Goal: Information Seeking & Learning: Learn about a topic

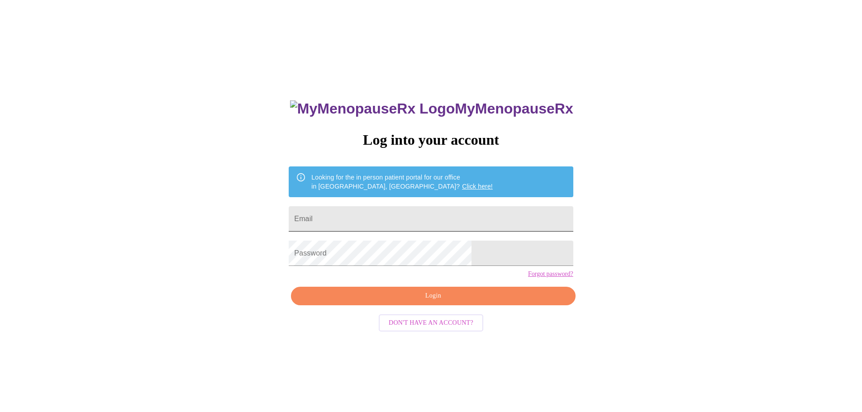
click at [451, 216] on input "Email" at bounding box center [431, 218] width 284 height 25
click at [463, 223] on input "Email" at bounding box center [431, 218] width 284 height 25
click at [465, 304] on button "Login" at bounding box center [433, 296] width 284 height 19
click at [420, 222] on input "Email" at bounding box center [431, 218] width 284 height 25
click at [408, 216] on input "Email" at bounding box center [431, 218] width 284 height 25
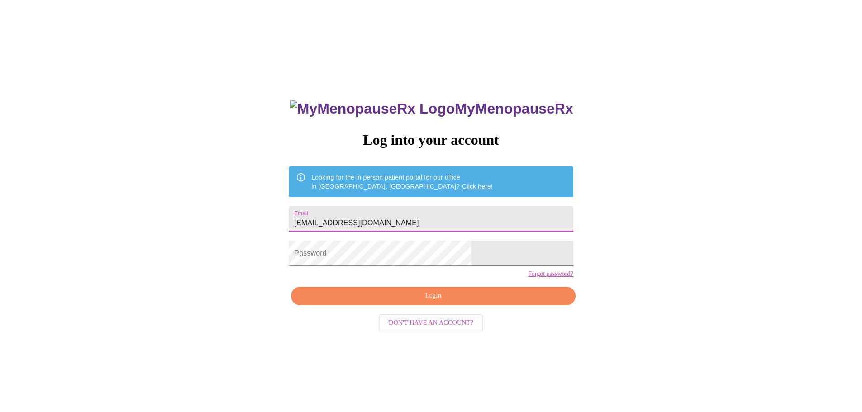
type input "JRIVET4@GMAIL.COM"
click at [442, 302] on span "Login" at bounding box center [432, 296] width 263 height 11
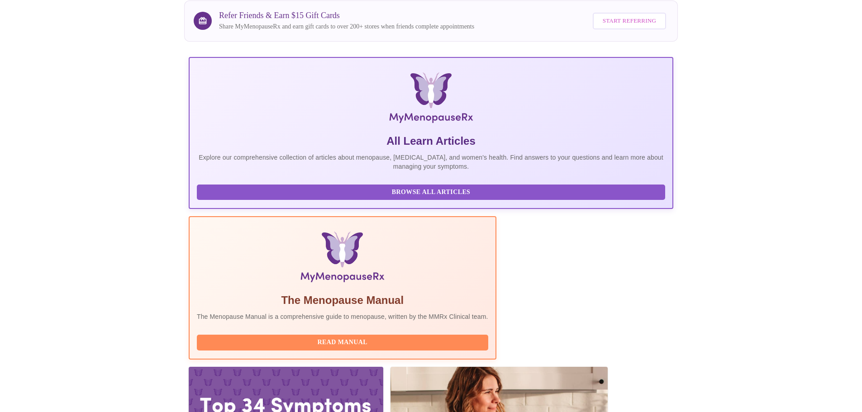
scroll to position [83, 0]
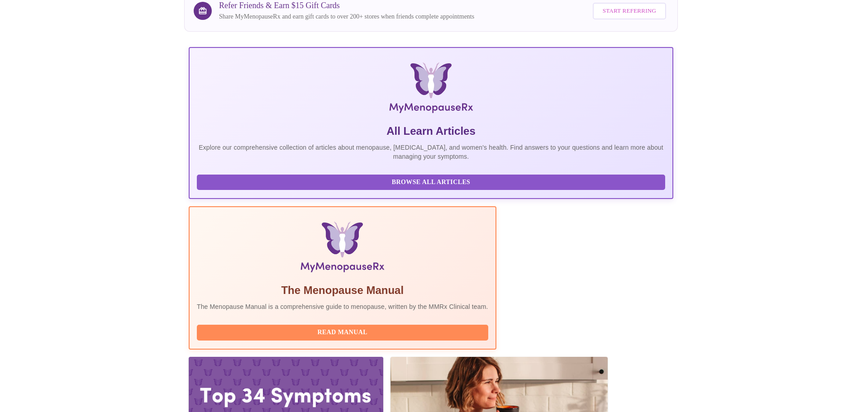
drag, startPoint x: 600, startPoint y: 167, endPoint x: 552, endPoint y: 177, distance: 49.0
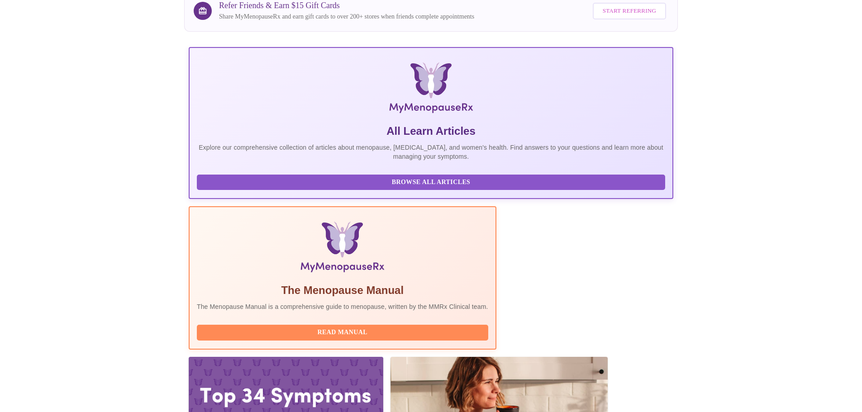
click at [391, 357] on div at bounding box center [499, 418] width 217 height 122
drag, startPoint x: 362, startPoint y: 77, endPoint x: 358, endPoint y: 88, distance: 11.6
click at [391, 357] on div at bounding box center [499, 418] width 217 height 122
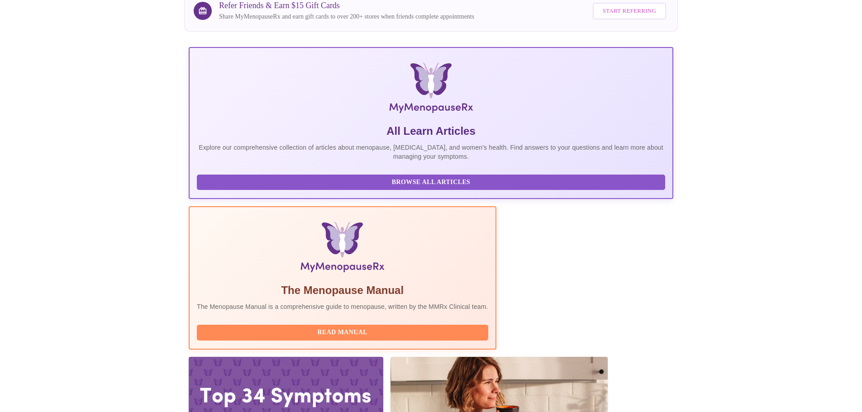
drag, startPoint x: 346, startPoint y: 130, endPoint x: 344, endPoint y: 141, distance: 11.2
drag, startPoint x: 369, startPoint y: 203, endPoint x: 374, endPoint y: 197, distance: 7.4
